Goal: Check status: Check status

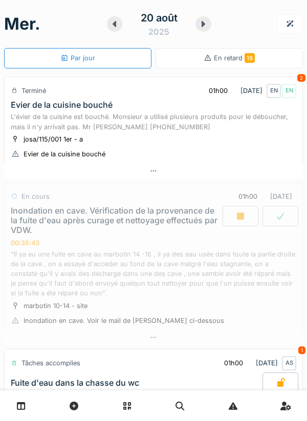
scroll to position [142, 0]
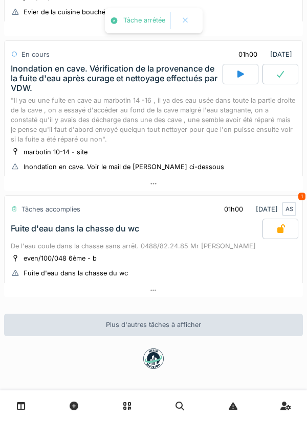
click at [275, 189] on div at bounding box center [153, 183] width 298 height 15
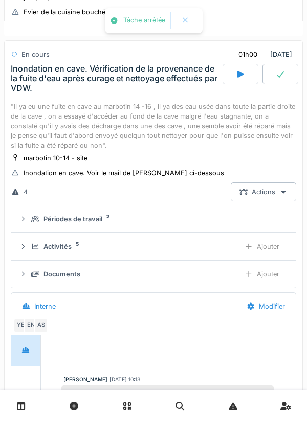
click at [210, 246] on div "Activités 5" at bounding box center [131, 247] width 200 height 10
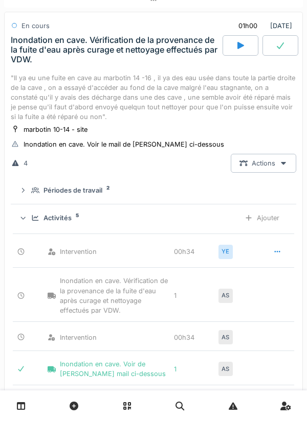
scroll to position [174, 0]
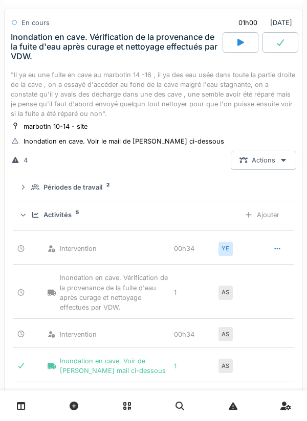
click at [225, 192] on div "Périodes de travail 2" at bounding box center [157, 187] width 252 height 10
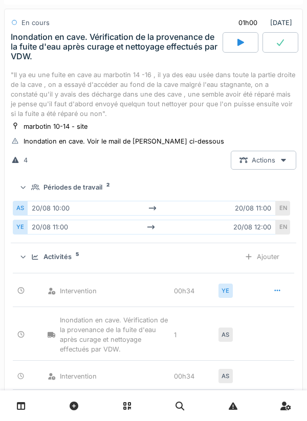
click at [224, 192] on div "Périodes de travail 2" at bounding box center [157, 187] width 252 height 10
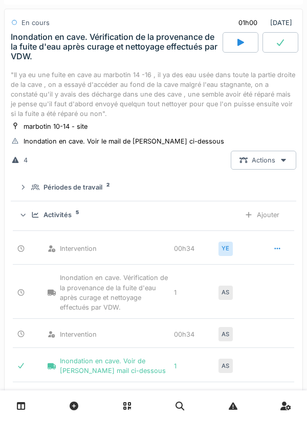
click at [211, 209] on div "Activités 5 Ajouter" at bounding box center [153, 214] width 269 height 19
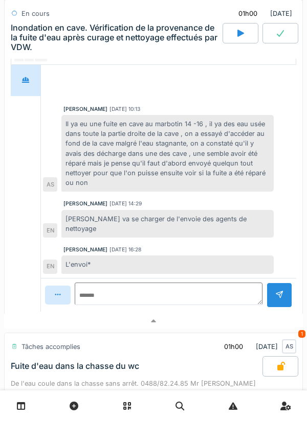
click at [209, 314] on div at bounding box center [153, 321] width 298 height 15
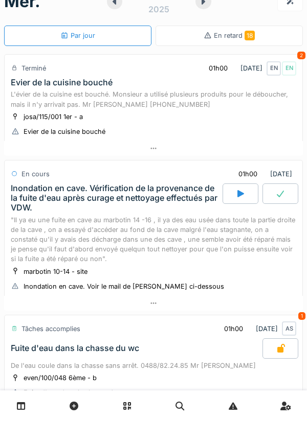
scroll to position [0, 0]
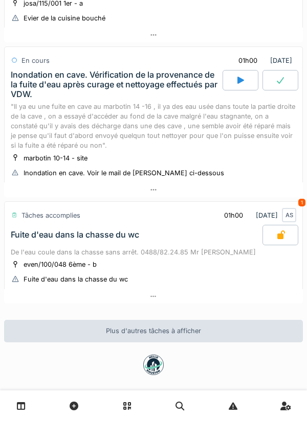
click at [234, 190] on div at bounding box center [153, 189] width 298 height 15
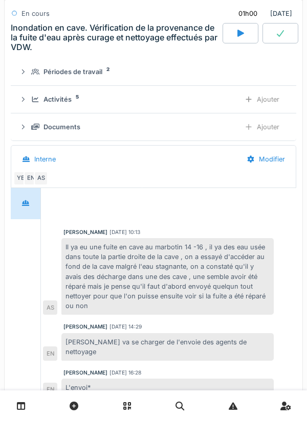
scroll to position [290, 0]
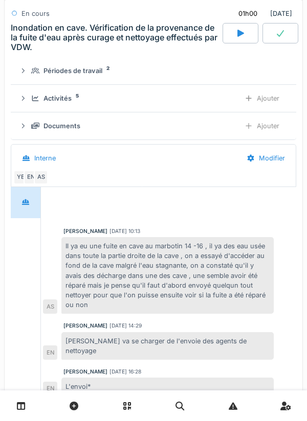
click at [34, 180] on div "AS" at bounding box center [41, 177] width 14 height 14
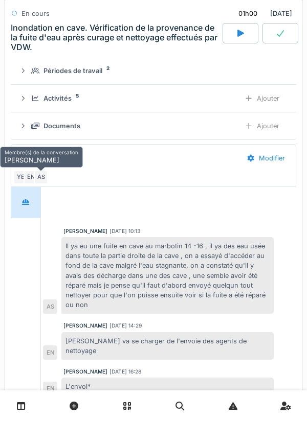
click at [34, 177] on div "AS" at bounding box center [41, 177] width 14 height 14
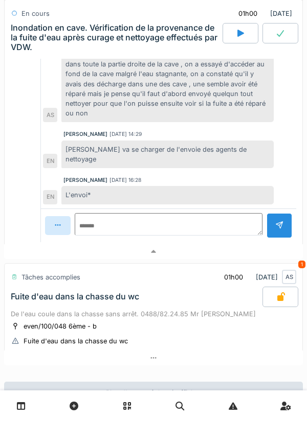
scroll to position [482, 0]
click at [238, 248] on div at bounding box center [153, 251] width 298 height 15
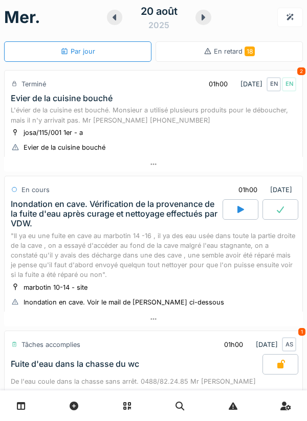
scroll to position [0, 0]
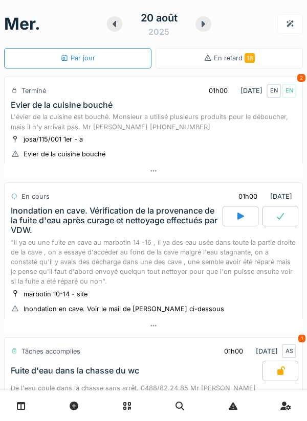
click at [206, 29] on div at bounding box center [203, 23] width 16 height 15
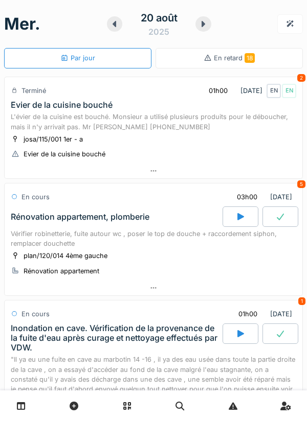
click at [206, 28] on icon at bounding box center [203, 24] width 10 height 8
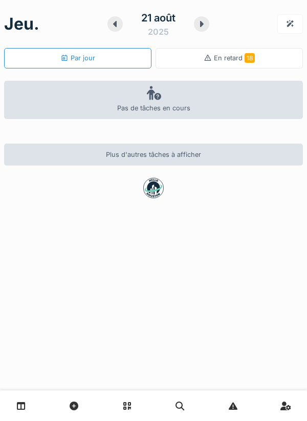
click at [206, 25] on icon at bounding box center [201, 24] width 10 height 8
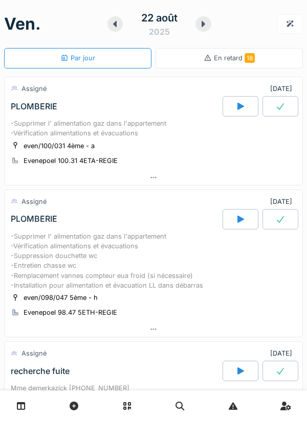
click at [207, 21] on icon at bounding box center [203, 24] width 10 height 8
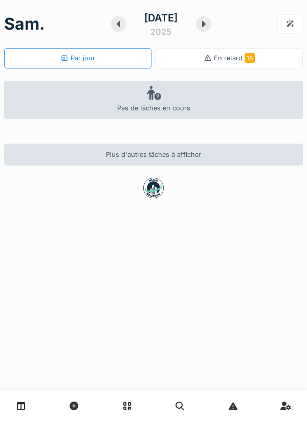
click at [206, 27] on icon at bounding box center [203, 24] width 10 height 8
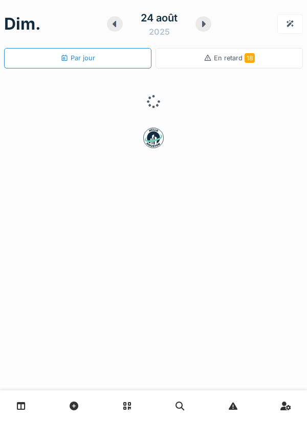
click at [207, 24] on icon at bounding box center [203, 24] width 10 height 8
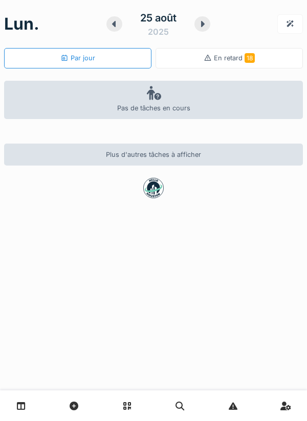
click at [203, 26] on icon at bounding box center [203, 24] width 4 height 6
click at [206, 20] on icon at bounding box center [203, 24] width 10 height 8
click at [202, 24] on icon at bounding box center [203, 24] width 4 height 6
click at [203, 28] on div at bounding box center [203, 23] width 16 height 15
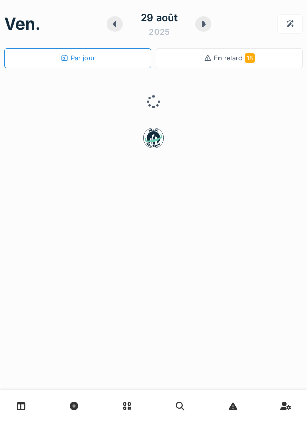
click at [205, 24] on icon at bounding box center [203, 24] width 10 height 8
click at [204, 30] on div at bounding box center [206, 23] width 16 height 15
